Goal: Task Accomplishment & Management: Manage account settings

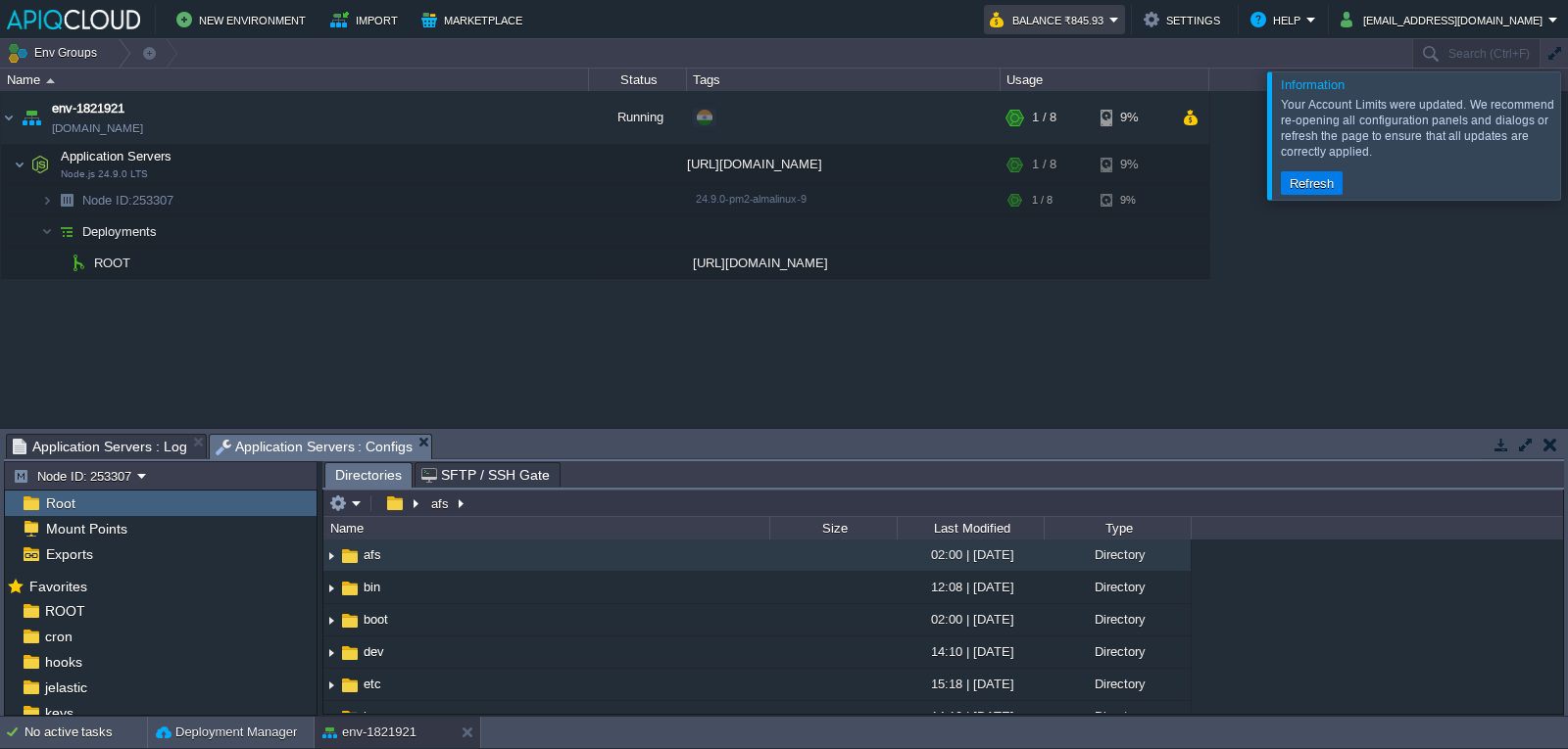
click at [1077, 24] on button "Balance ₹845.93" at bounding box center [1049, 20] width 119 height 24
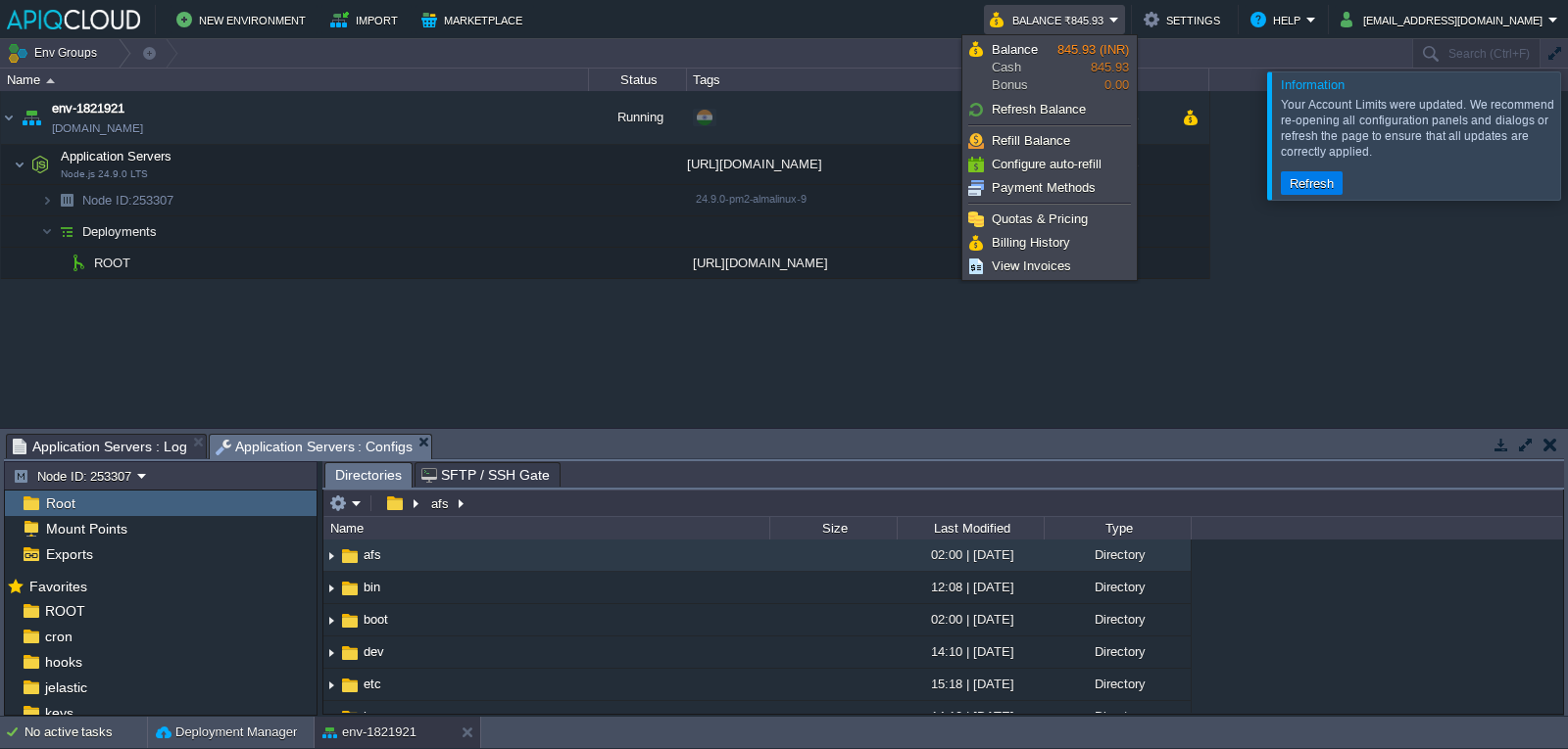
click at [1414, 280] on div "env-1821921 [DOMAIN_NAME] Running + Add to Env Group RAM 3% CPU 0% 1 / 8 9% App…" at bounding box center [784, 259] width 1568 height 336
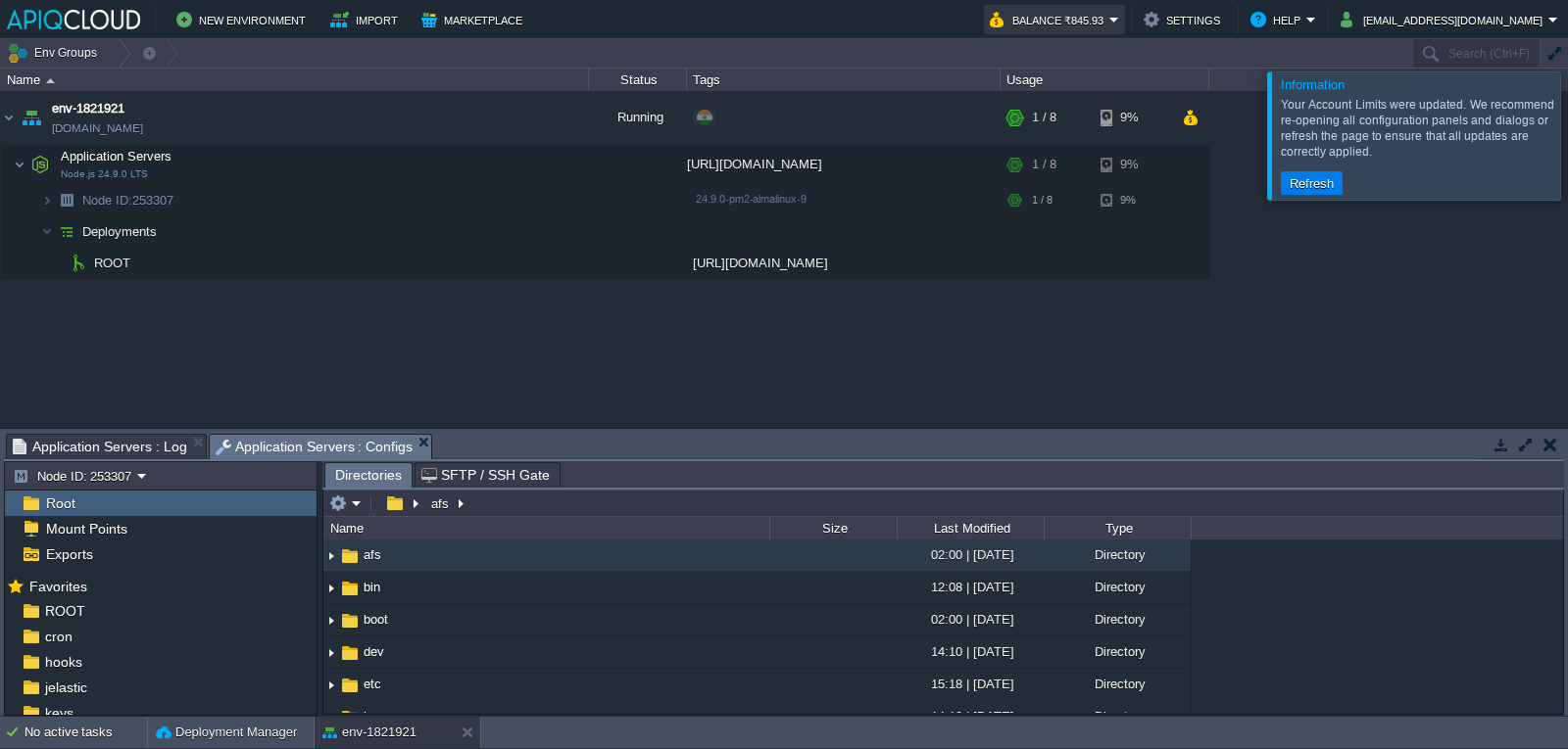
click at [1092, 13] on button "Balance ₹845.93" at bounding box center [1049, 20] width 119 height 24
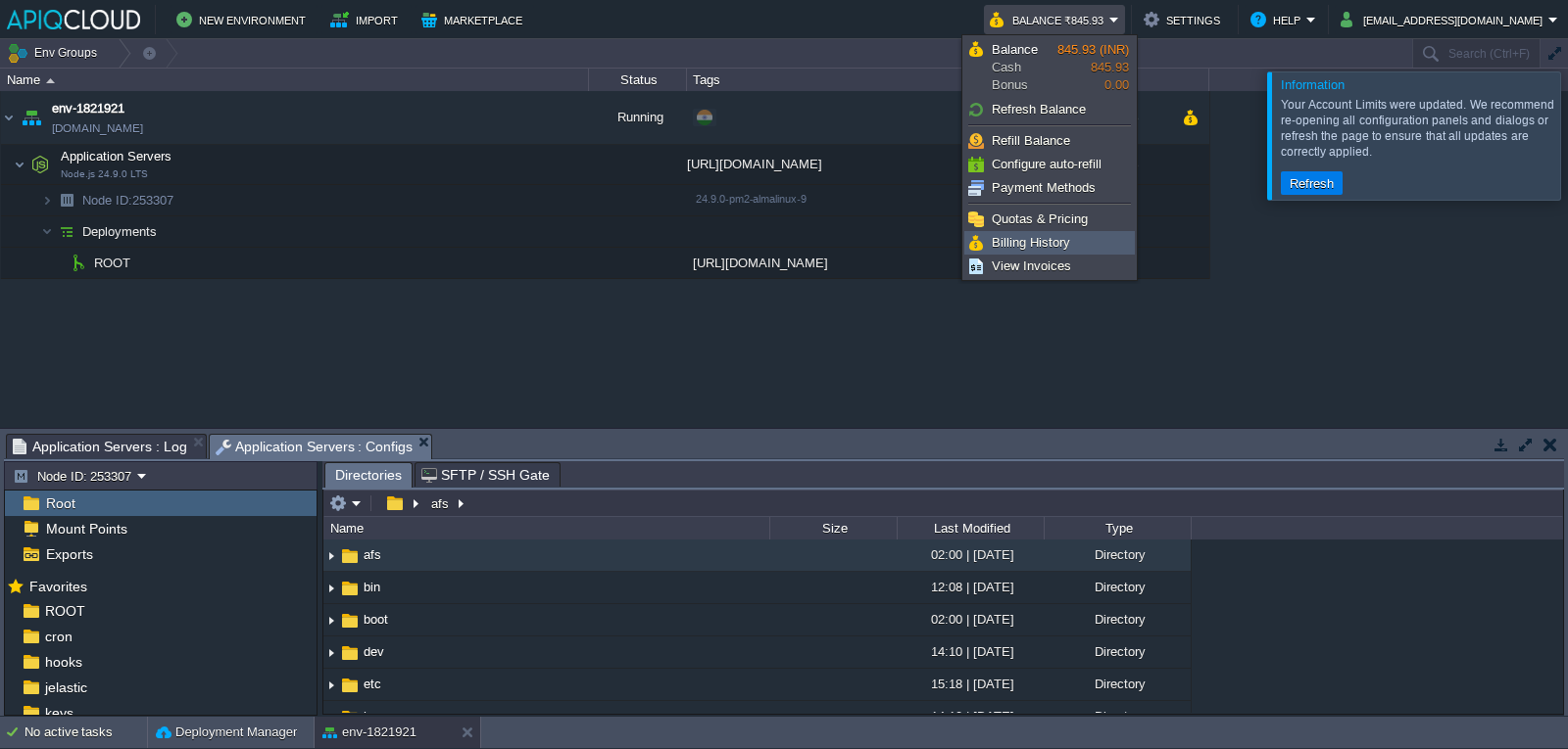
click at [1073, 240] on link "Billing History" at bounding box center [1049, 243] width 169 height 22
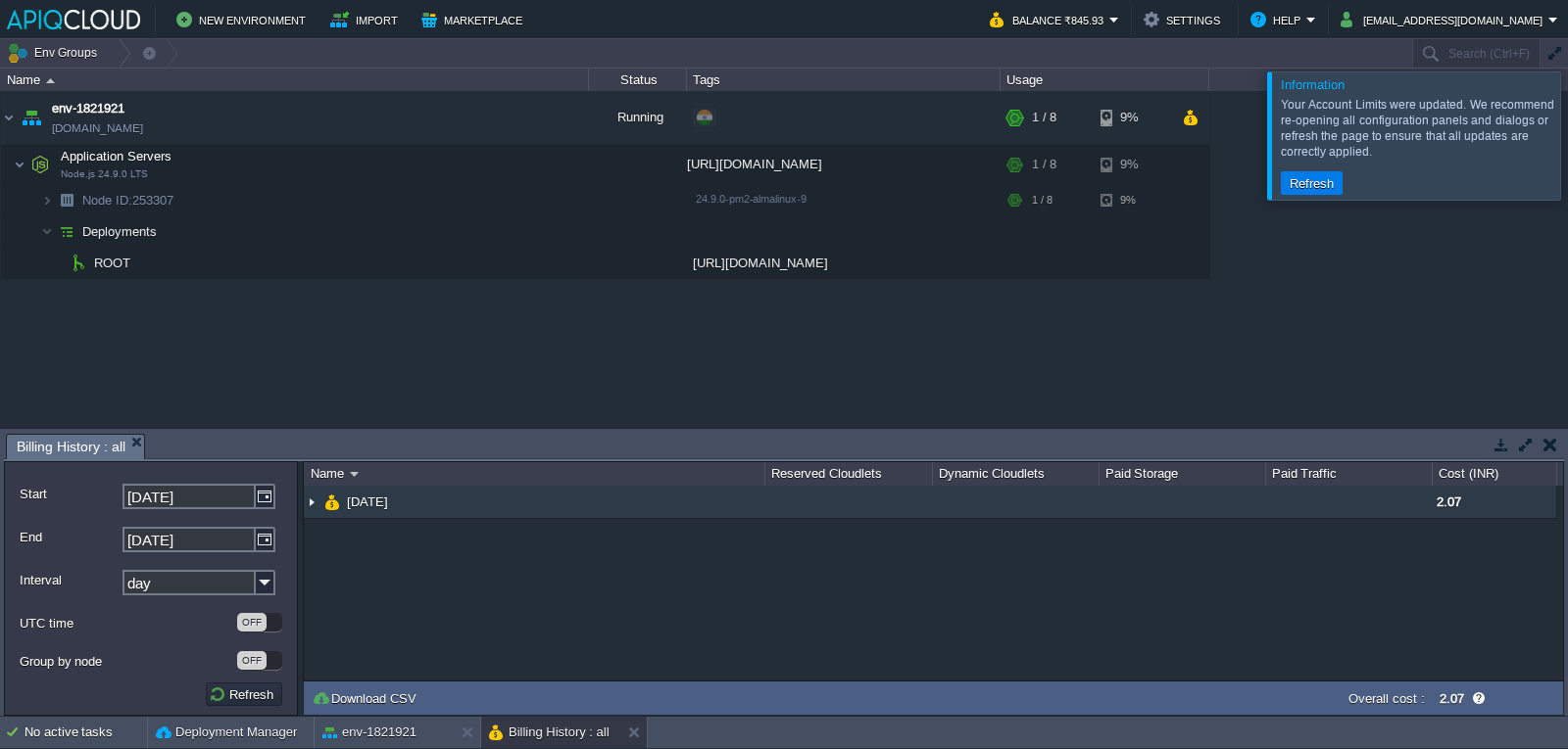
click at [494, 519] on td "[DATE]" at bounding box center [534, 503] width 460 height 34
click at [314, 502] on img at bounding box center [312, 502] width 16 height 33
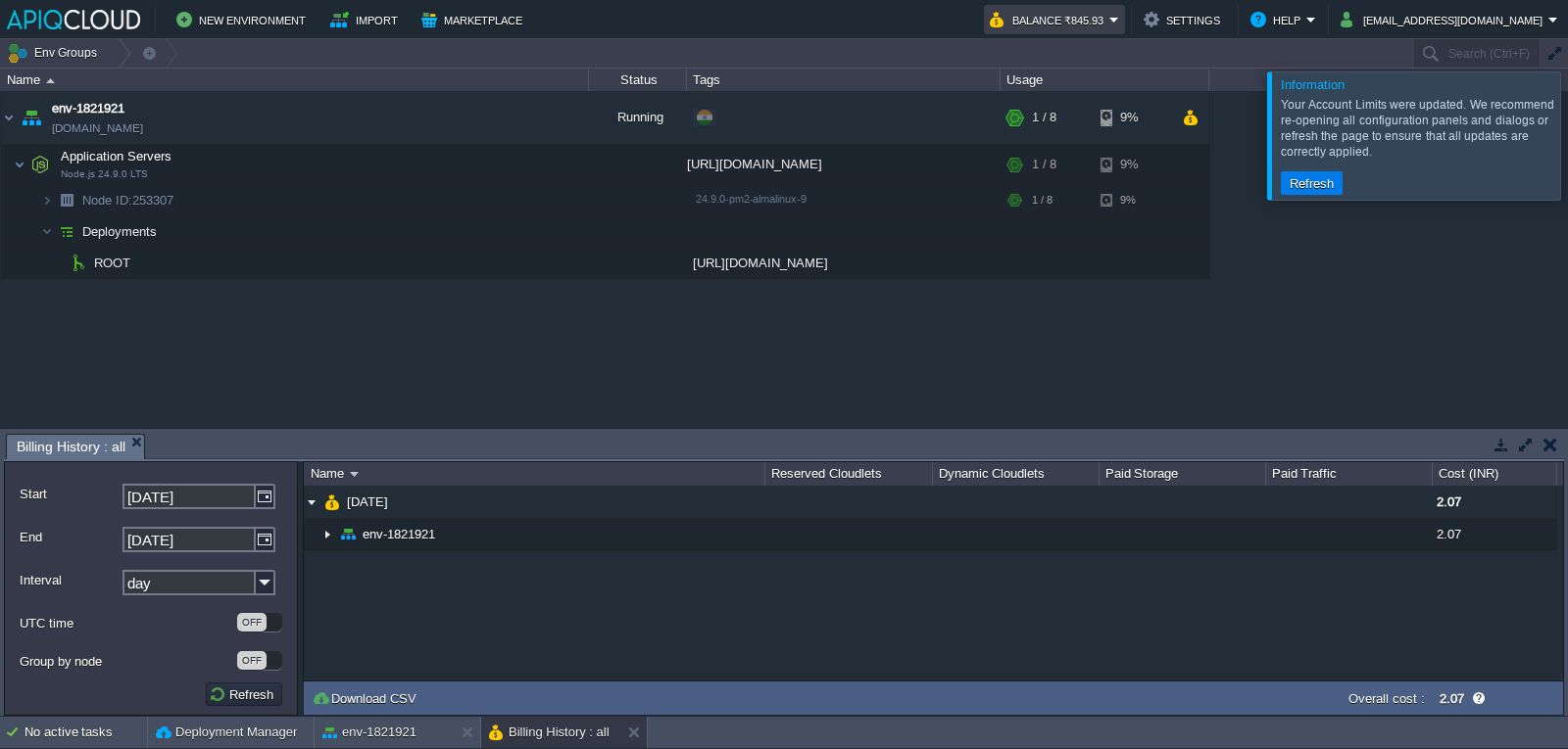
click at [1119, 21] on em "Balance ₹845.93" at bounding box center [1054, 20] width 129 height 24
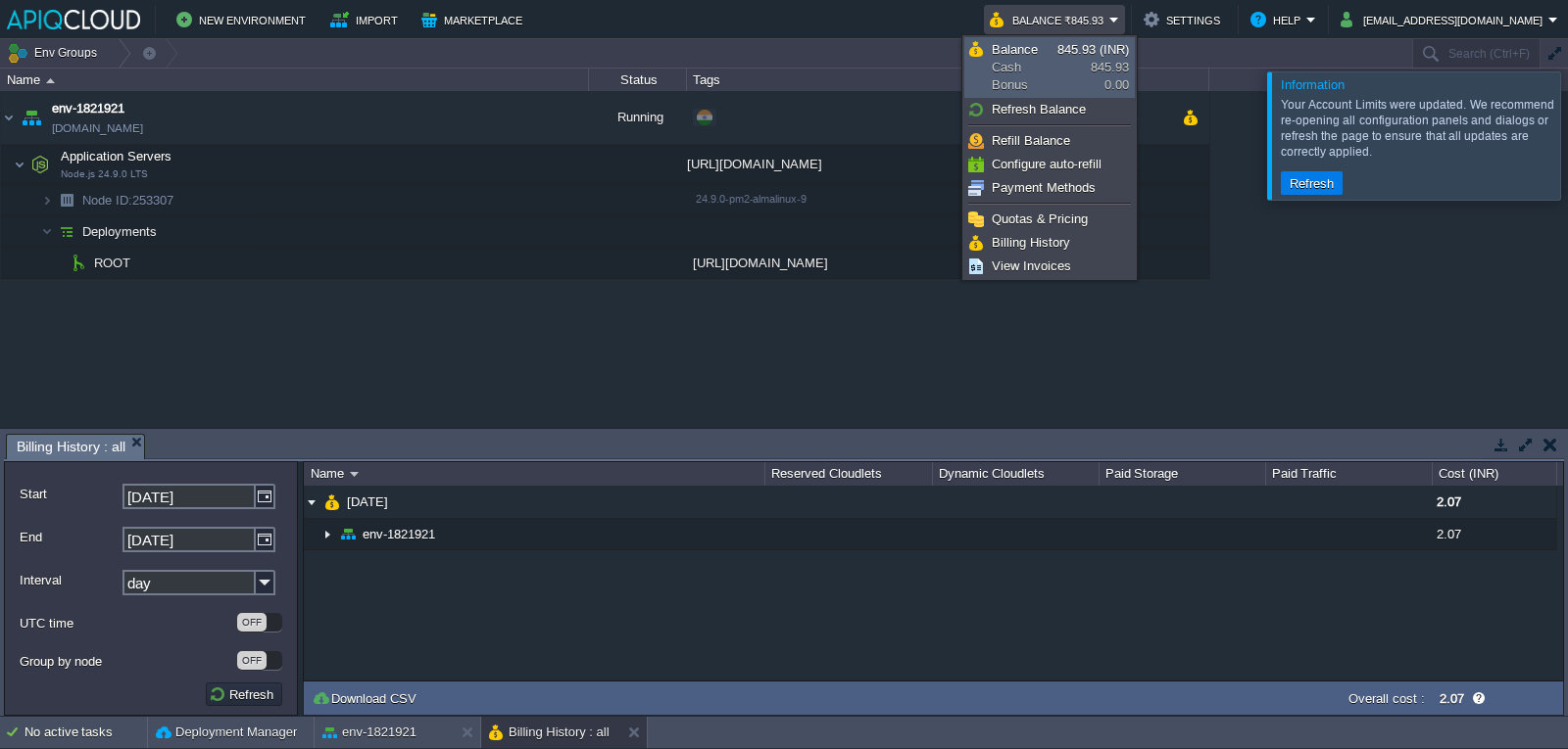
click at [1069, 82] on link "Balance Cash Bonus 845.93 (INR) 845.93 0.00" at bounding box center [1049, 67] width 169 height 59
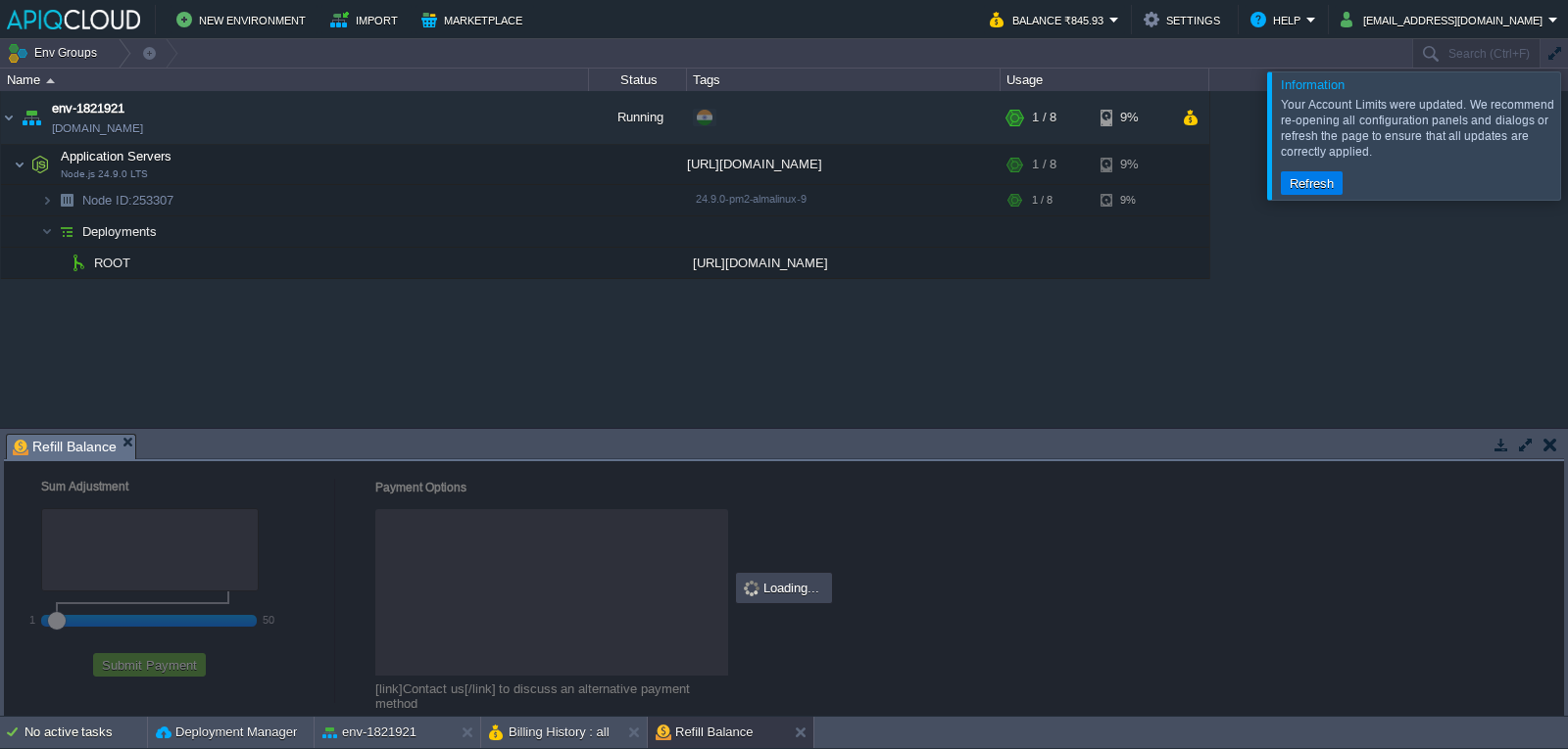
checkbox input "true"
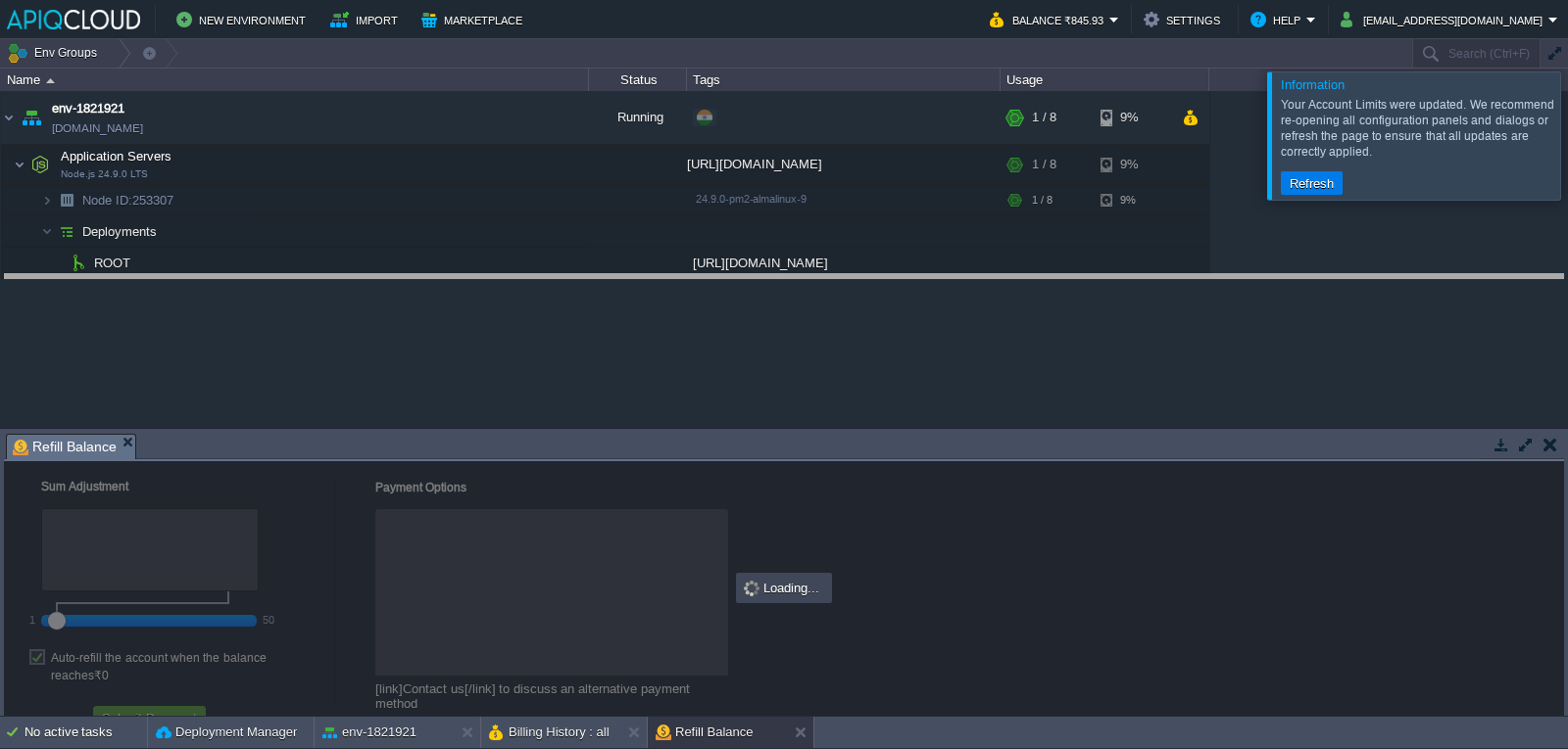
drag, startPoint x: 960, startPoint y: 458, endPoint x: 963, endPoint y: 299, distance: 159.0
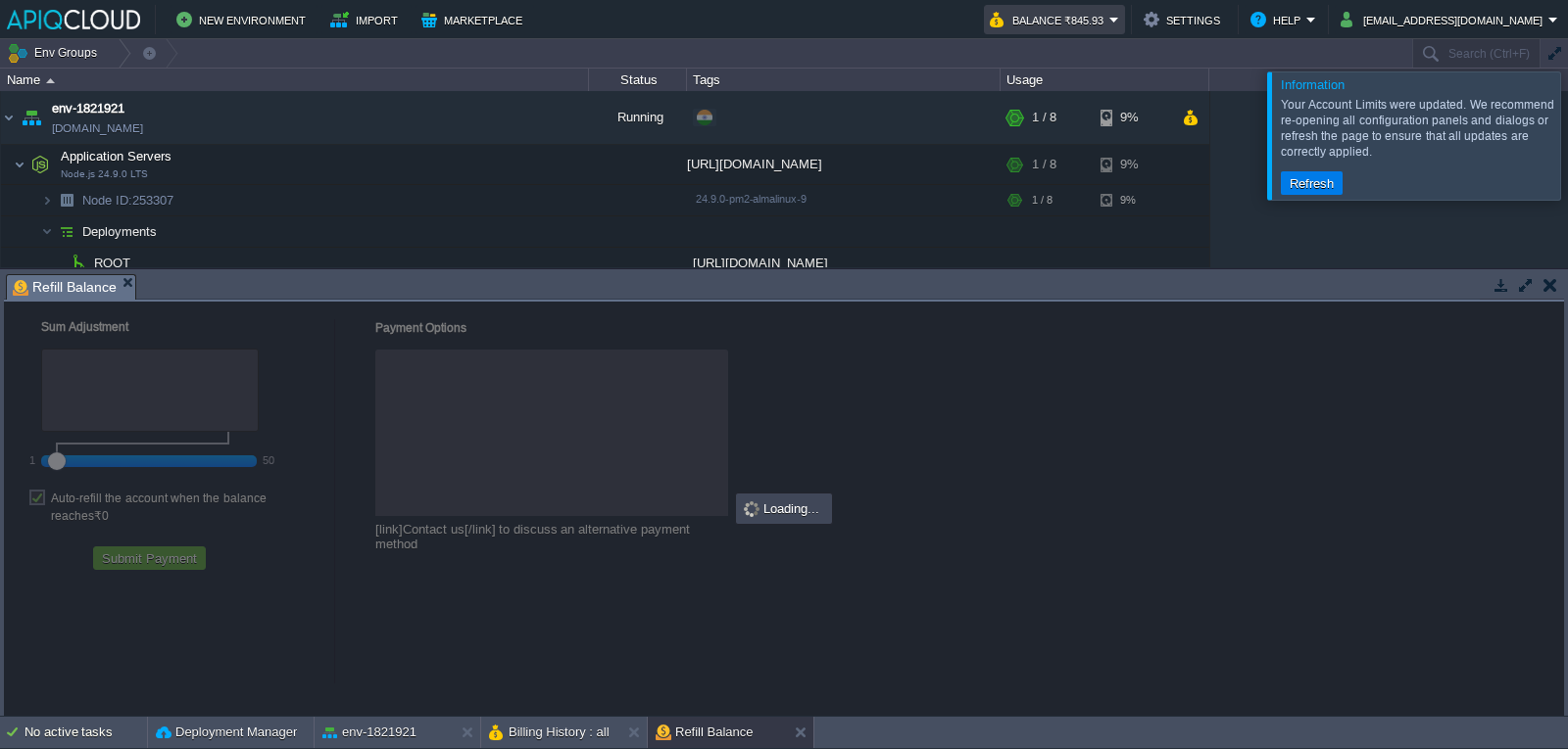
click at [1069, 5] on td "Balance ₹845.93" at bounding box center [1054, 20] width 141 height 30
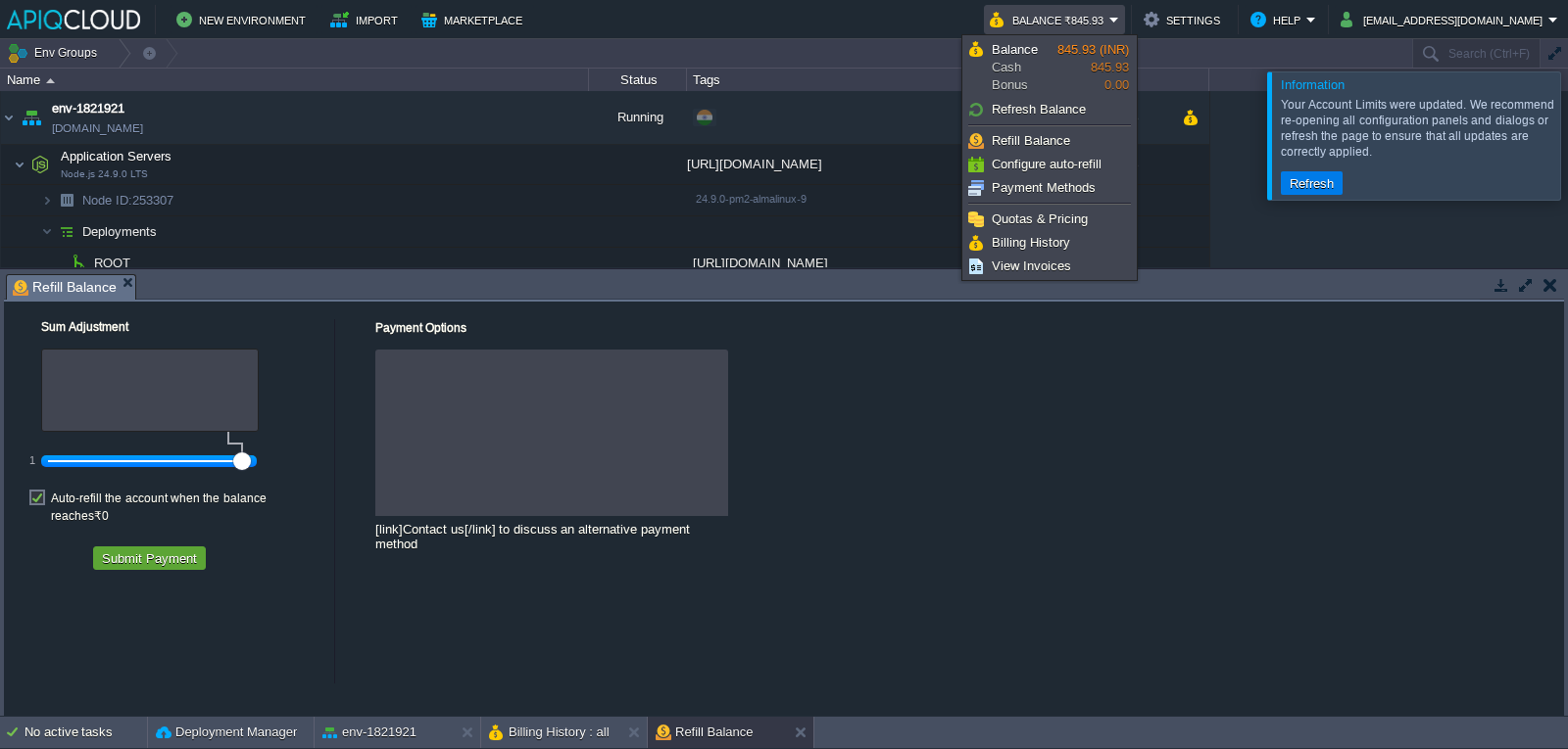
click at [708, 490] on div at bounding box center [551, 433] width 353 height 167
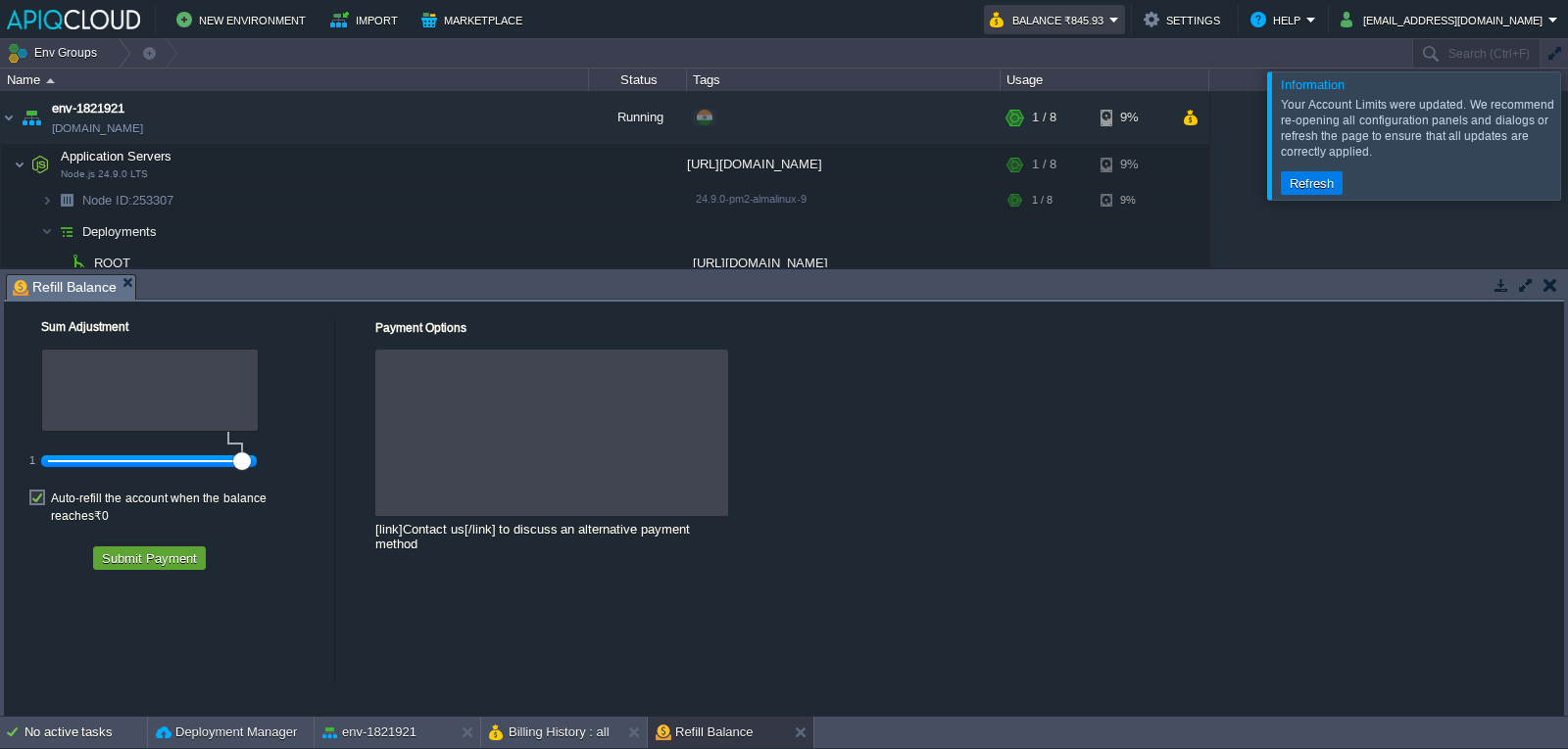
click at [1062, 11] on button "Balance ₹845.93" at bounding box center [1049, 20] width 119 height 24
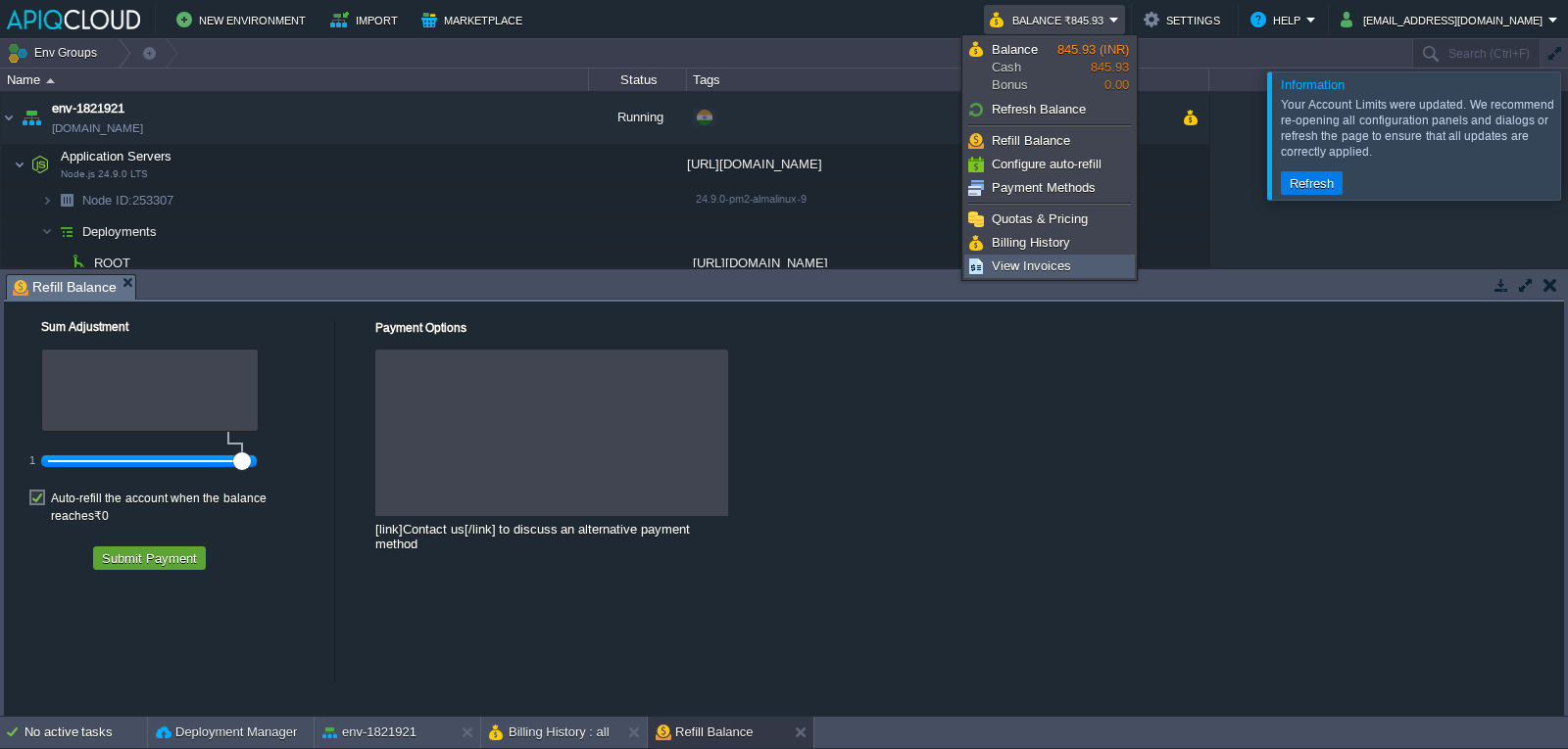
click at [1071, 267] on link "View Invoices" at bounding box center [1049, 266] width 169 height 22
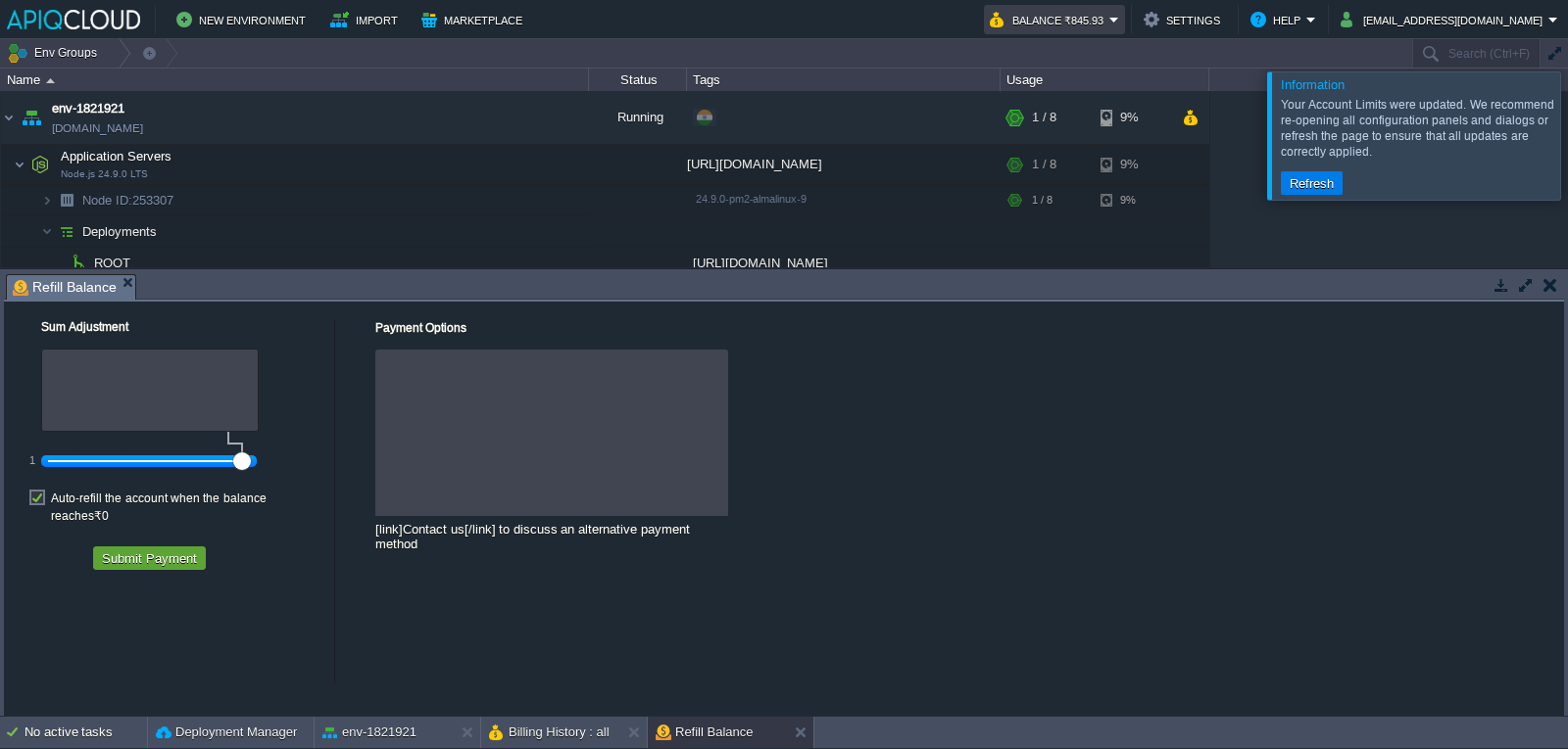
click at [1060, 31] on button "Balance ₹845.93" at bounding box center [1049, 20] width 119 height 24
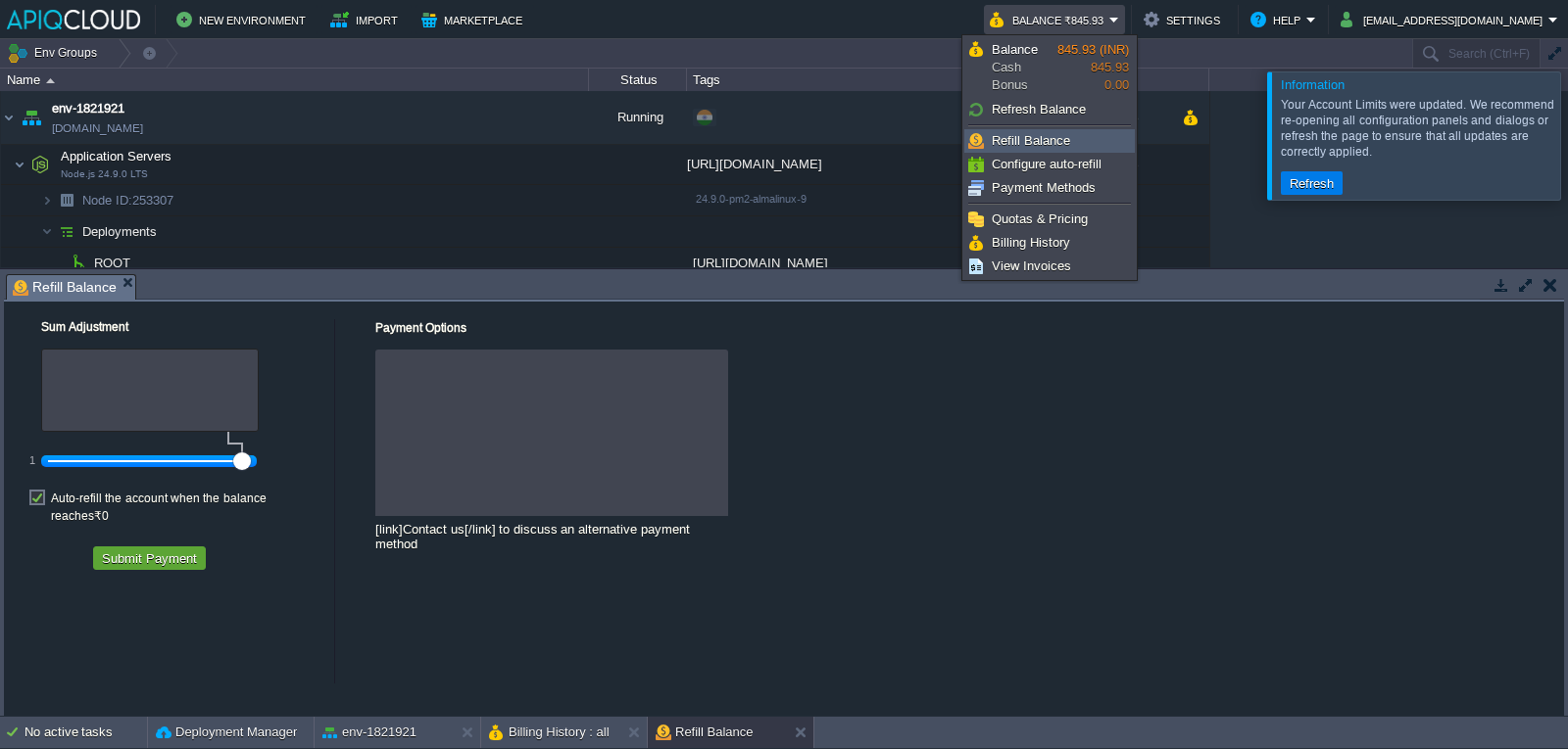
click at [1028, 148] on span "Refill Balance" at bounding box center [1030, 140] width 78 height 15
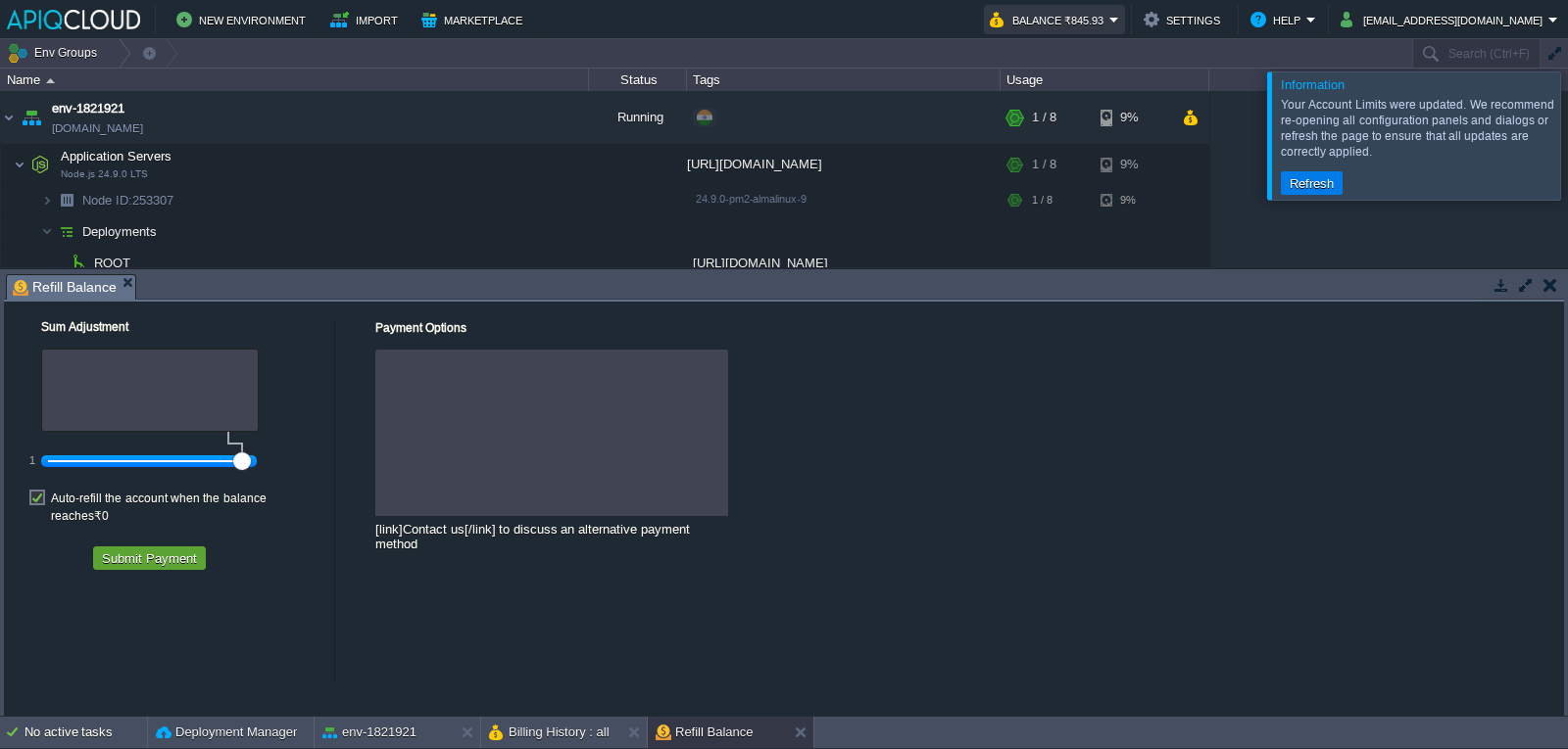
click at [1070, 20] on button "Balance ₹845.93" at bounding box center [1049, 20] width 119 height 24
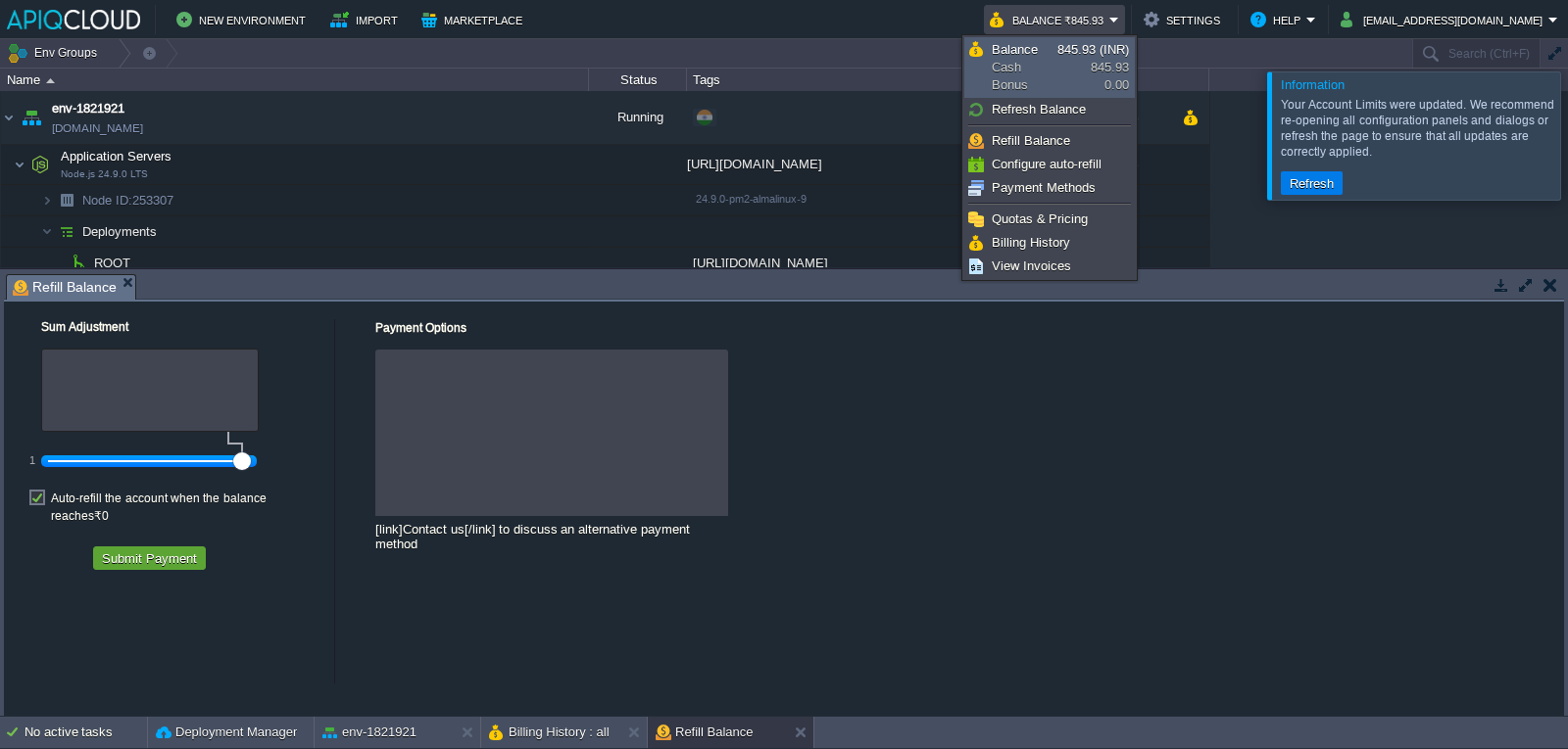
click at [1077, 70] on link "Balance Cash Bonus 845.93 (INR) 845.93 0.00" at bounding box center [1049, 67] width 169 height 59
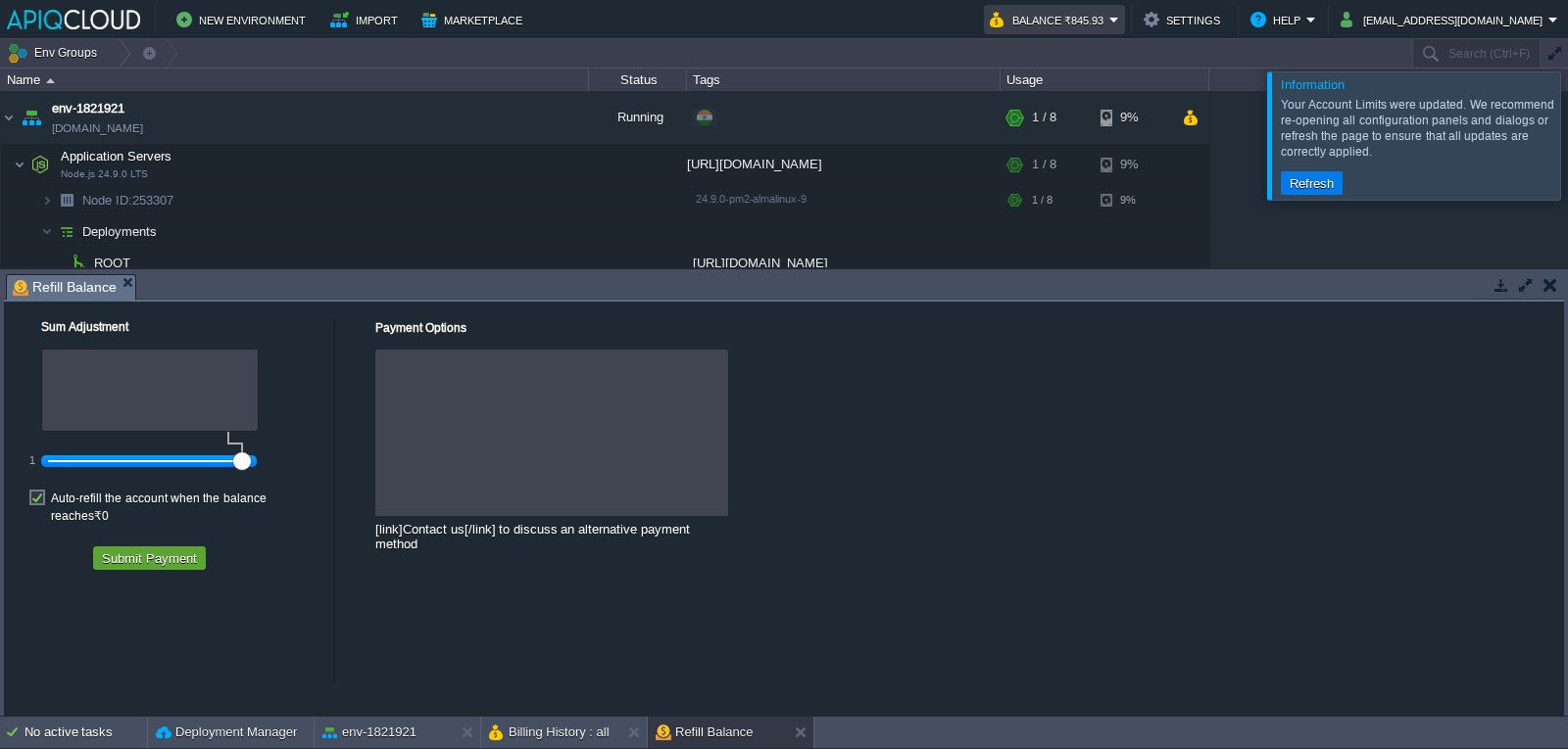
click at [1087, 18] on button "Balance ₹845.93" at bounding box center [1049, 20] width 119 height 24
click at [1312, 189] on button "Refresh" at bounding box center [1312, 184] width 56 height 18
